Goal: Task Accomplishment & Management: Manage account settings

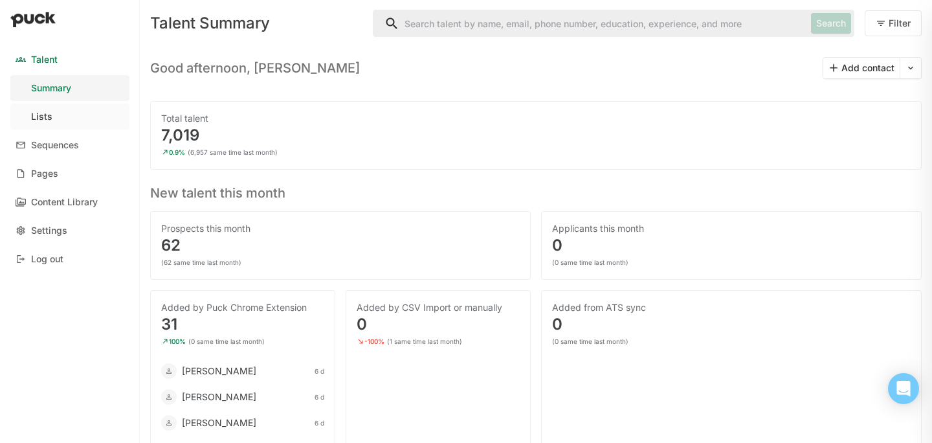
click at [45, 119] on div "Lists" at bounding box center [41, 116] width 21 height 11
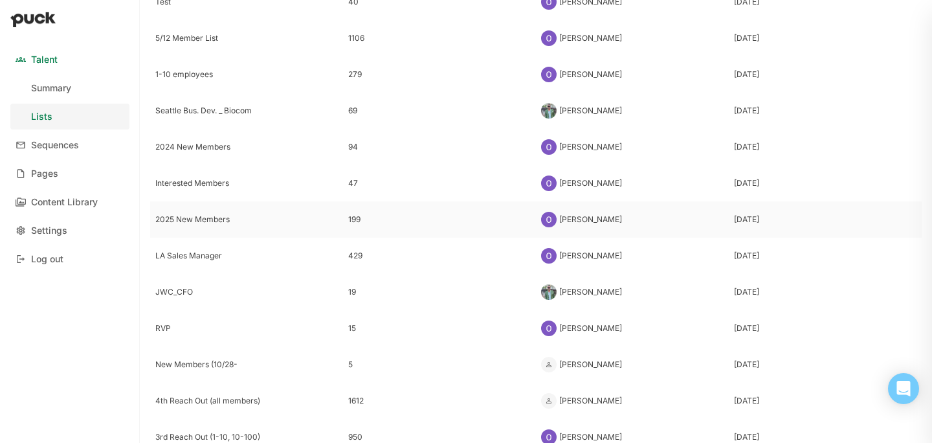
scroll to position [345, 0]
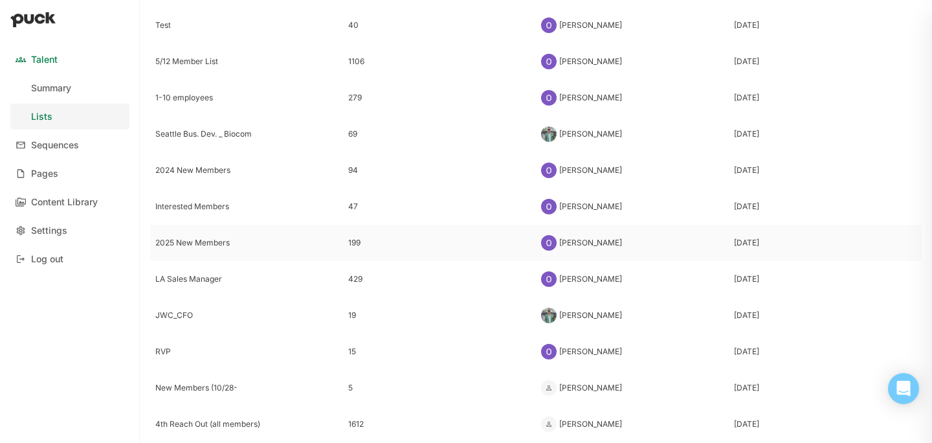
click at [191, 239] on div "2025 New Members" at bounding box center [246, 242] width 183 height 9
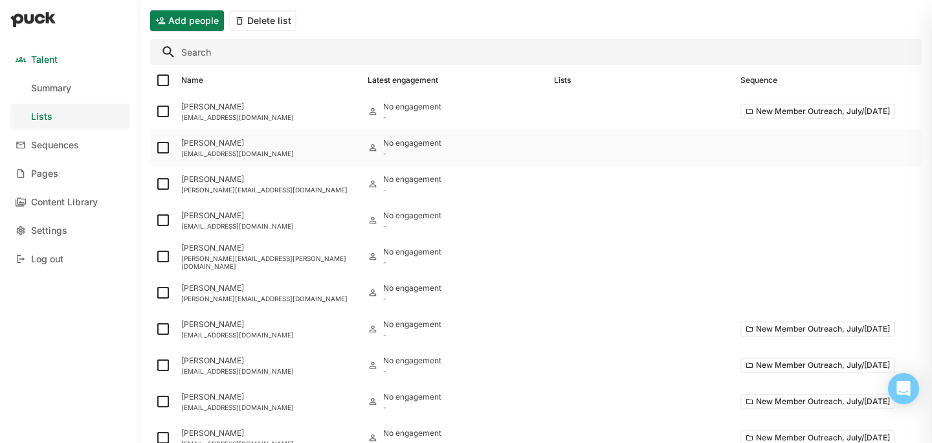
scroll to position [97, 0]
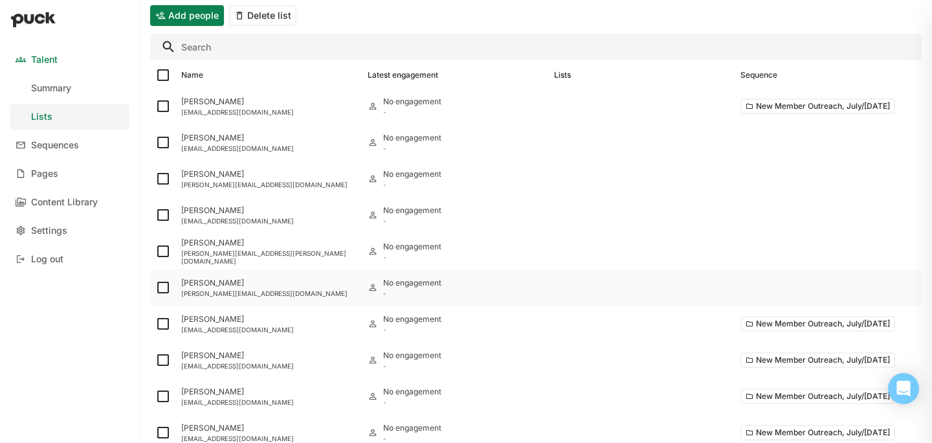
click at [165, 286] on img at bounding box center [163, 288] width 16 height 16
click at [155, 287] on input "checkbox" at bounding box center [155, 287] width 1 height 1
checkbox input "true"
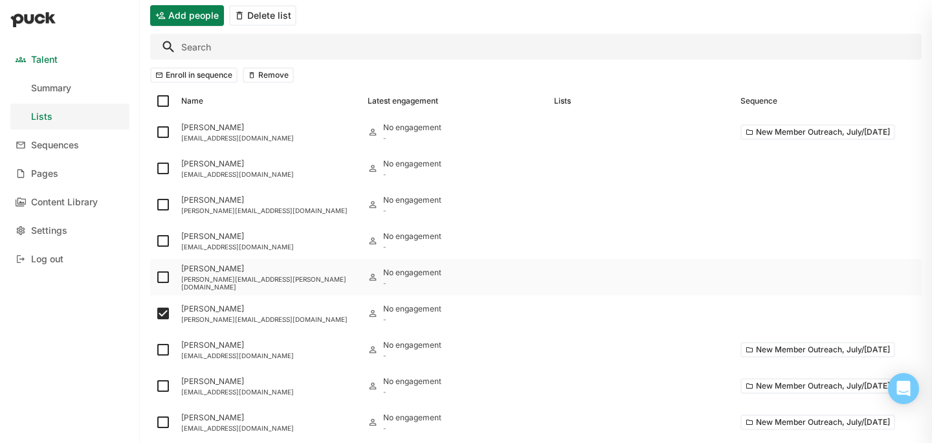
click at [161, 273] on img at bounding box center [163, 277] width 16 height 16
click at [155, 277] on input "checkbox" at bounding box center [155, 277] width 1 height 1
checkbox input "true"
click at [162, 238] on img at bounding box center [163, 241] width 16 height 16
click at [155, 241] on input "checkbox" at bounding box center [155, 241] width 1 height 1
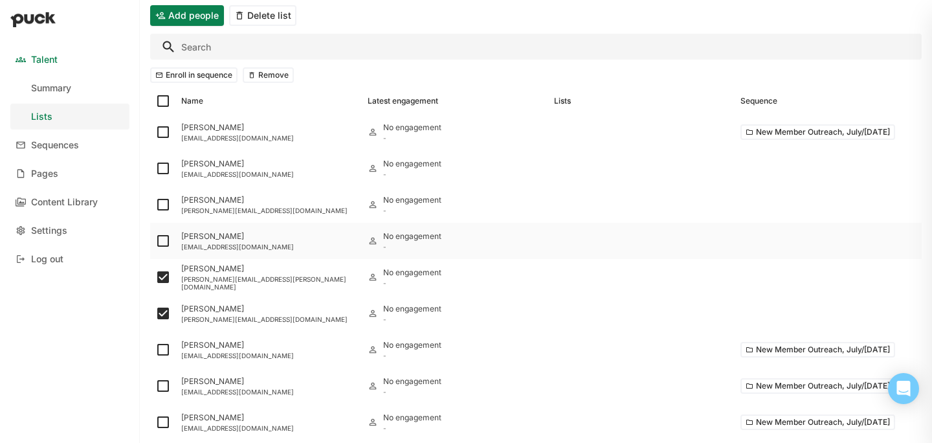
checkbox input "true"
click at [162, 210] on img at bounding box center [163, 205] width 16 height 16
click at [155, 205] on input "checkbox" at bounding box center [155, 205] width 1 height 1
checkbox input "true"
click at [162, 170] on img at bounding box center [163, 169] width 16 height 16
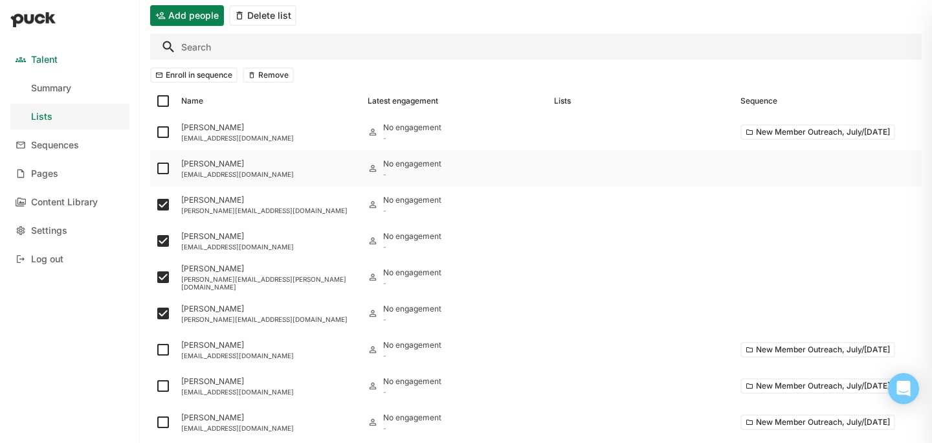
click at [155, 169] on input "checkbox" at bounding box center [155, 168] width 1 height 1
checkbox input "true"
click at [178, 74] on button "Enroll in sequence" at bounding box center [193, 75] width 87 height 16
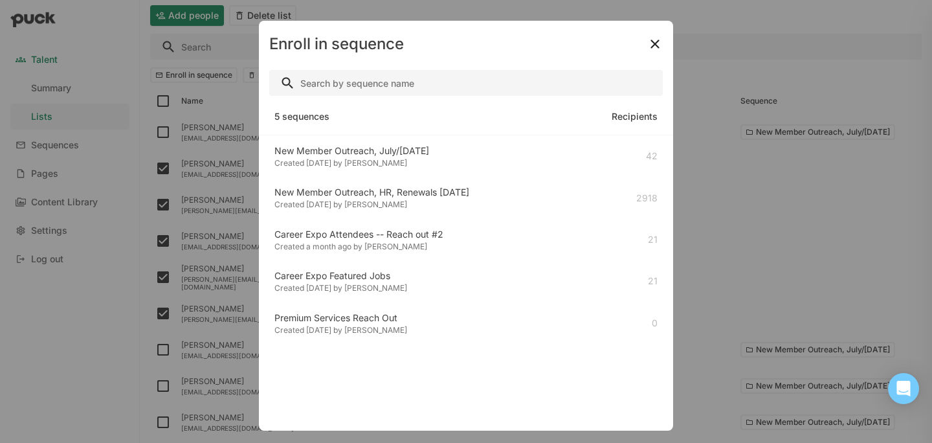
click at [380, 163] on div "Created [DATE] by [PERSON_NAME]" at bounding box center [352, 163] width 155 height 9
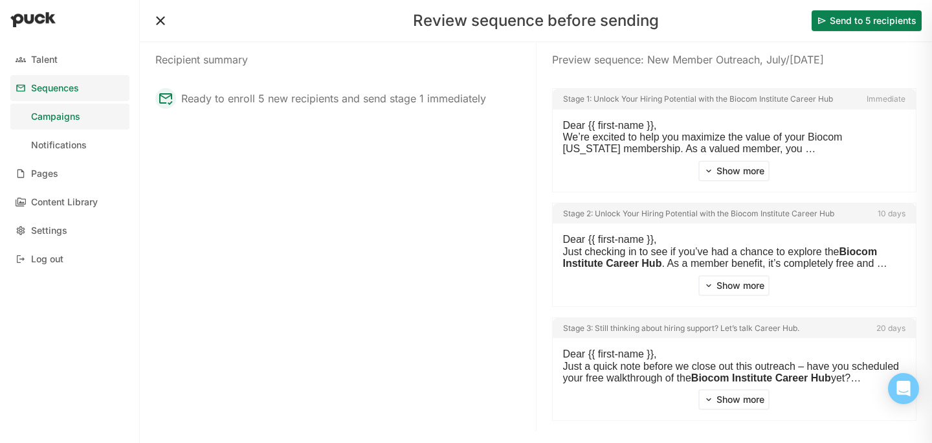
click at [855, 16] on button "Send to 5 recipients" at bounding box center [867, 20] width 110 height 21
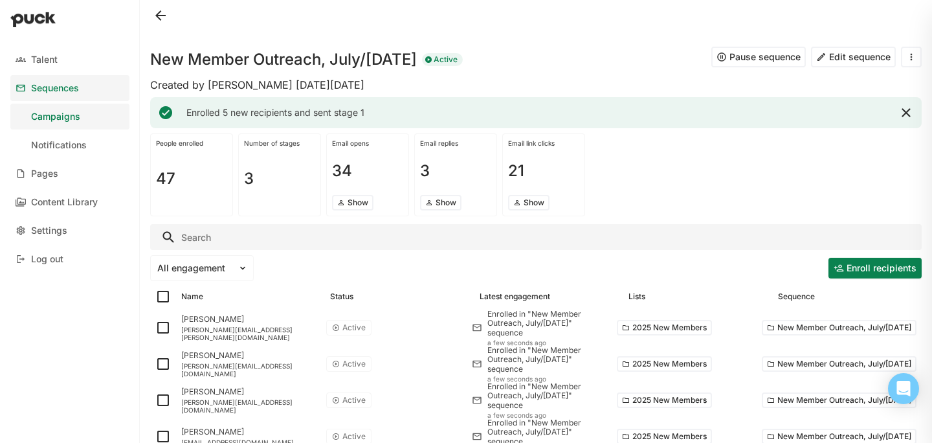
click at [859, 55] on button "Edit sequence" at bounding box center [853, 57] width 85 height 21
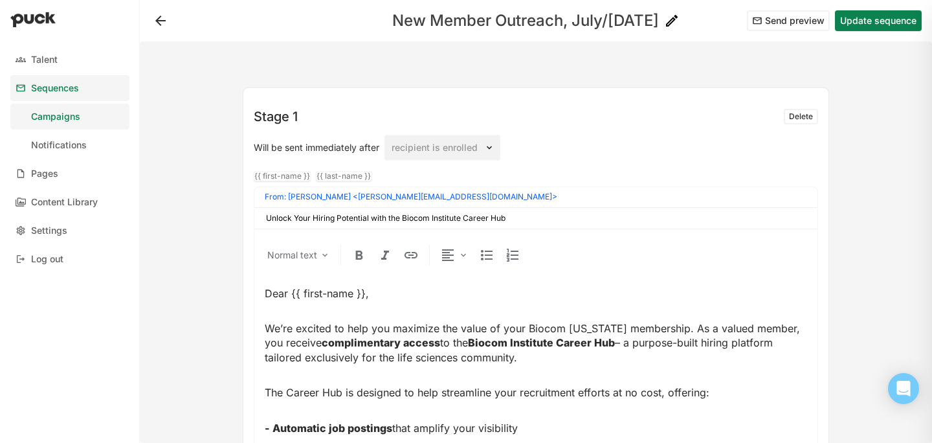
click at [627, 19] on h1 "New Member Outreach, July/[DATE]" at bounding box center [525, 21] width 267 height 16
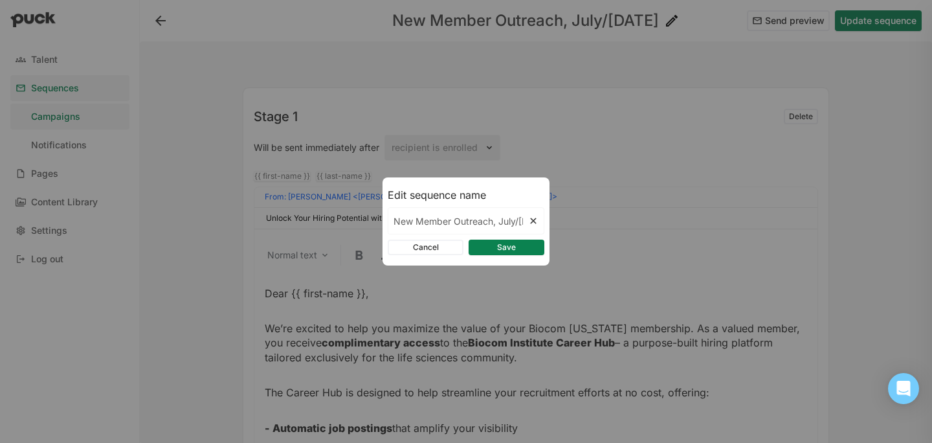
scroll to position [0, 22]
click at [515, 219] on input "New Member Outreach, July/[DATE]" at bounding box center [458, 221] width 140 height 26
type input "New Member Outreach, July/Aug/[DATE]"
click at [492, 245] on button "Save" at bounding box center [507, 248] width 76 height 16
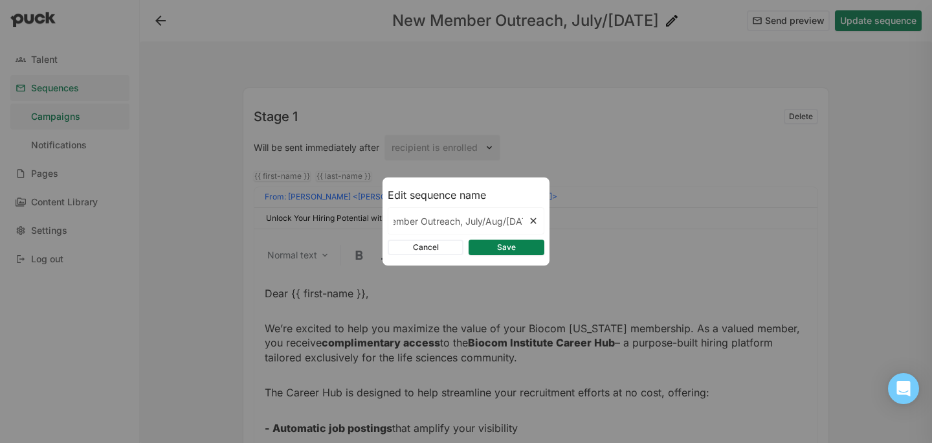
scroll to position [0, 0]
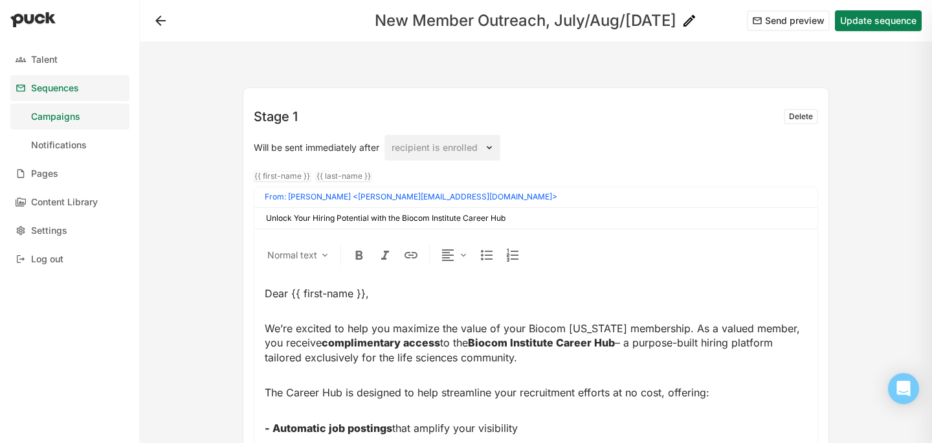
click at [861, 15] on button "Update sequence" at bounding box center [878, 20] width 87 height 21
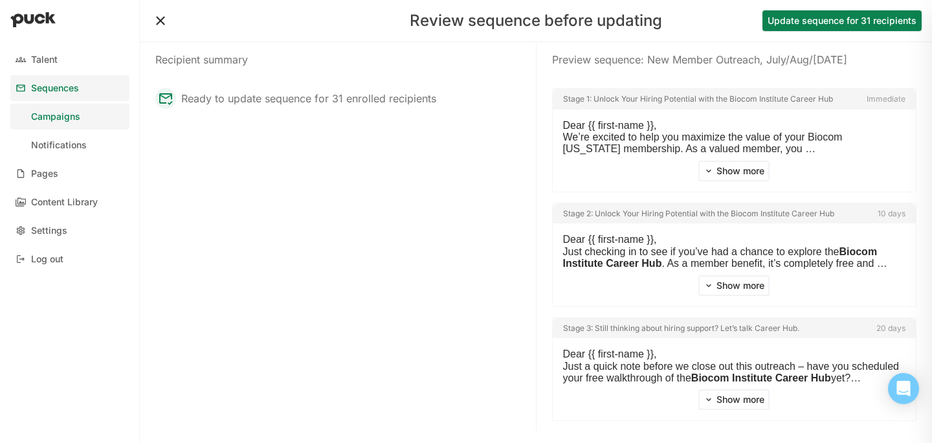
click at [163, 23] on button at bounding box center [160, 20] width 21 height 21
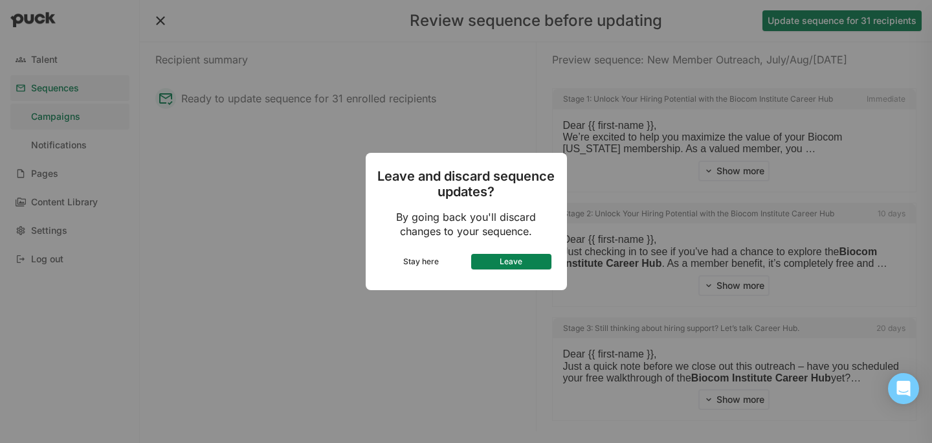
click at [502, 264] on button "Leave" at bounding box center [511, 262] width 80 height 16
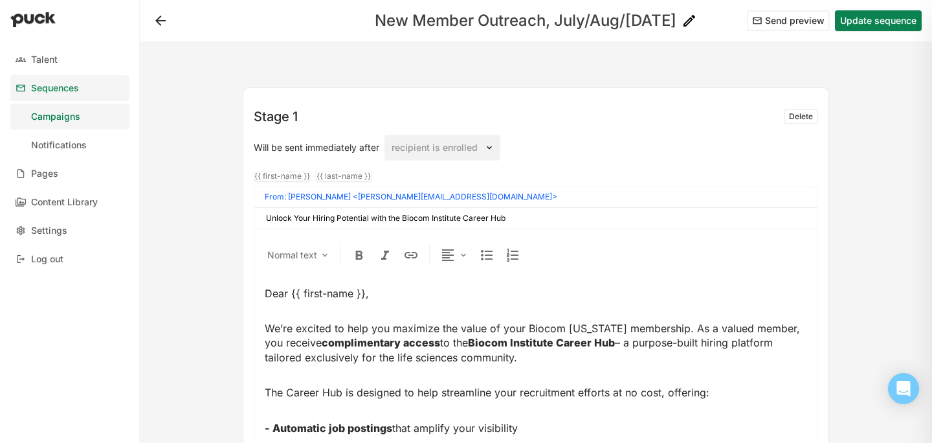
click at [165, 19] on button at bounding box center [160, 20] width 21 height 21
